Goal: Download file/media

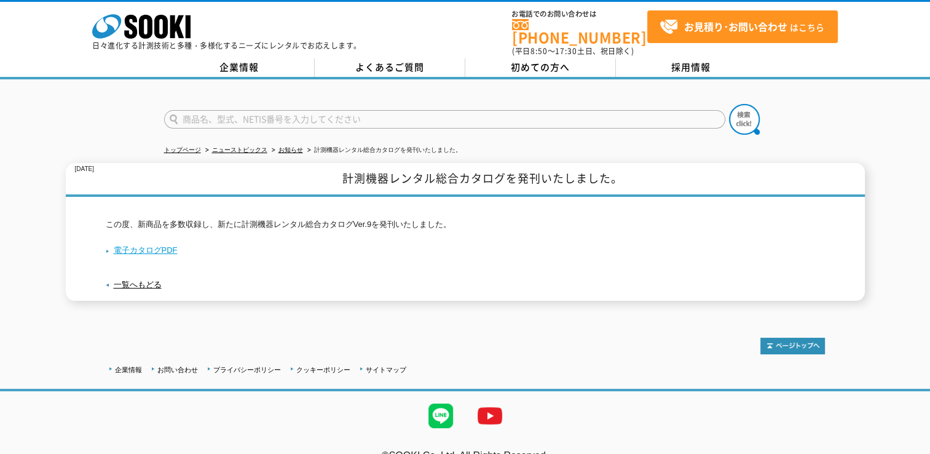
click at [150, 245] on link "電子カタログPDF" at bounding box center [142, 249] width 72 height 9
click at [157, 245] on link "電子カタログPDF" at bounding box center [142, 249] width 72 height 9
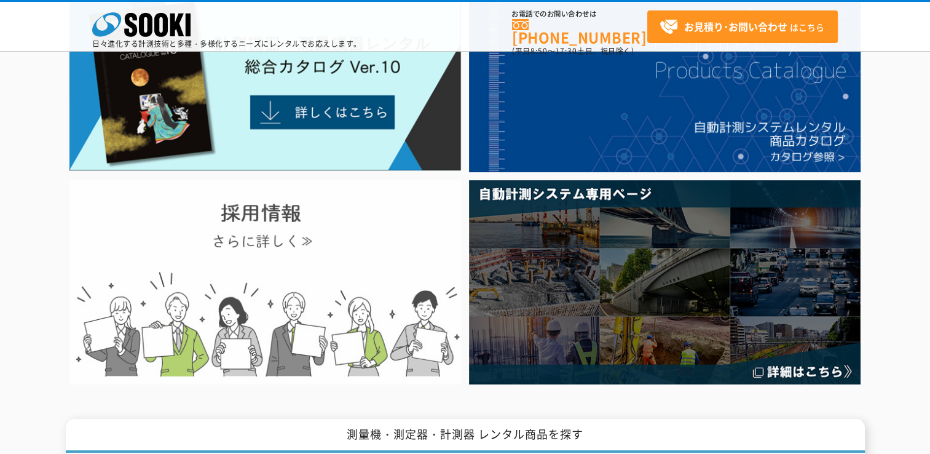
scroll to position [123, 0]
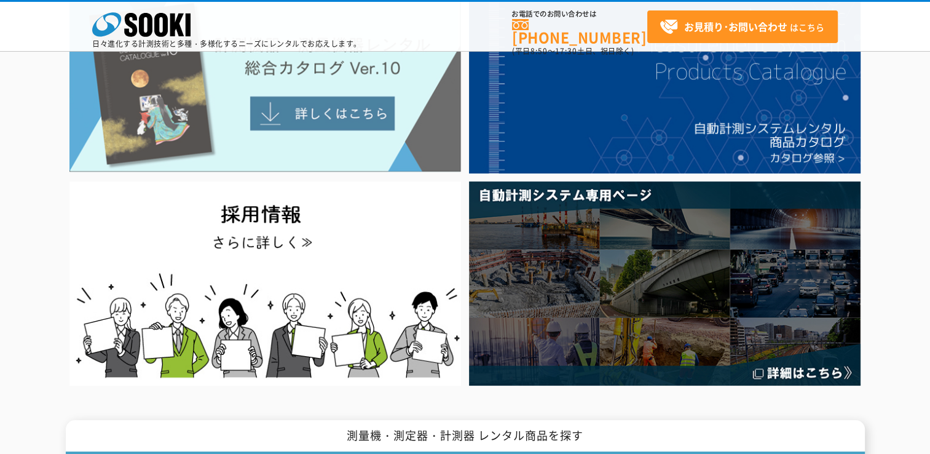
click at [302, 102] on img at bounding box center [265, 82] width 392 height 179
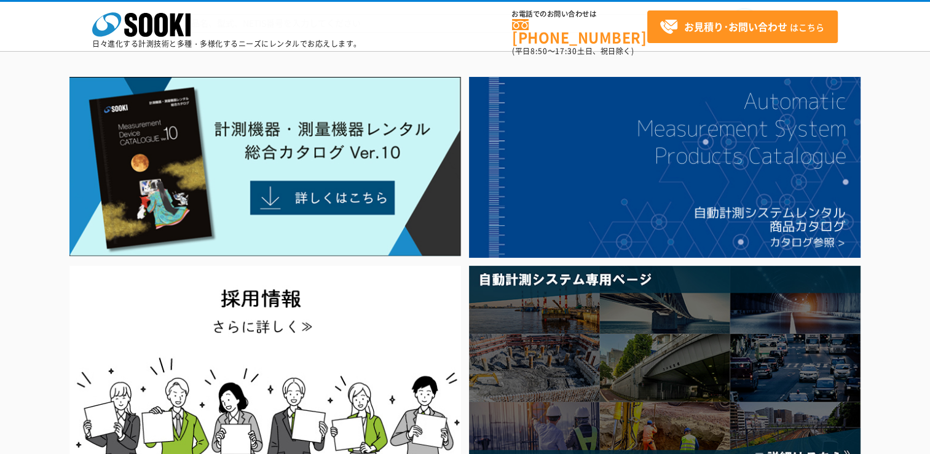
scroll to position [0, 0]
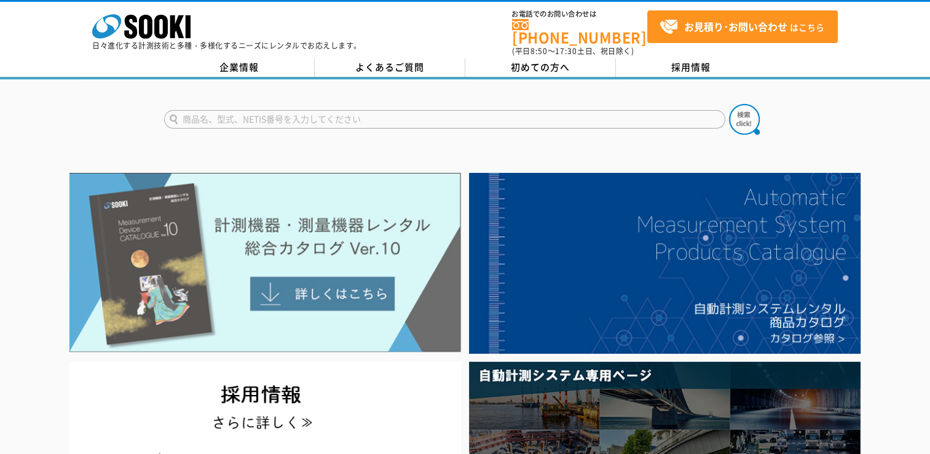
click at [331, 282] on img at bounding box center [265, 262] width 392 height 179
